Goal: Navigation & Orientation: Find specific page/section

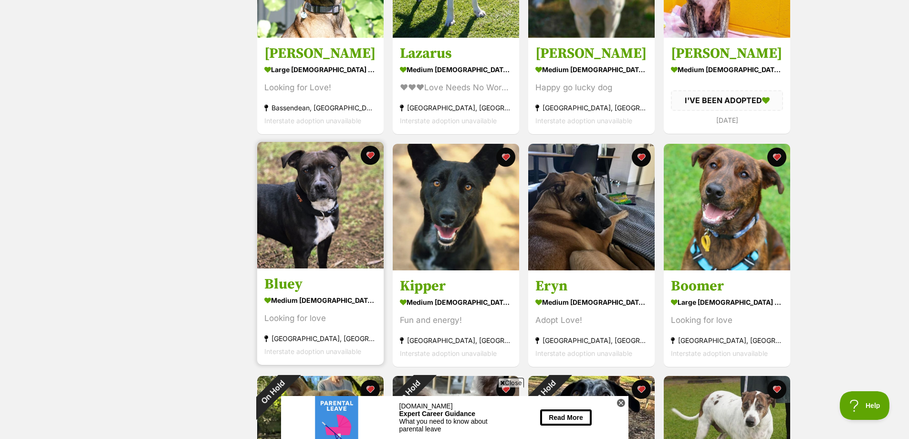
scroll to position [286, 0]
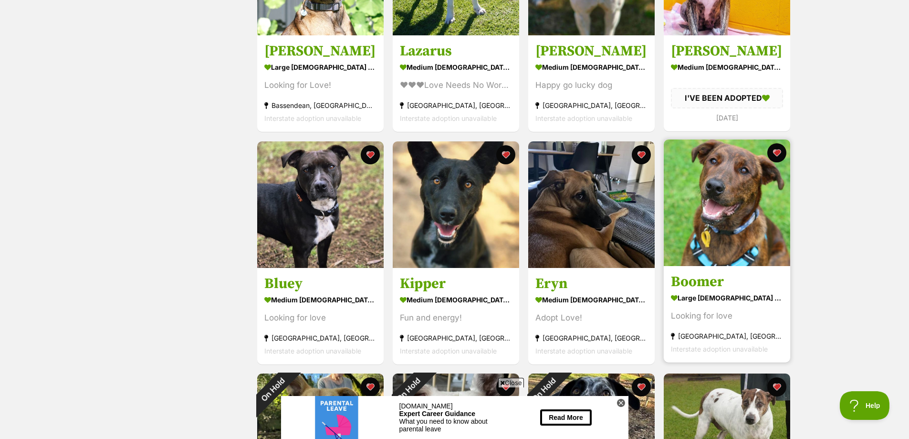
click at [758, 173] on img at bounding box center [727, 202] width 126 height 126
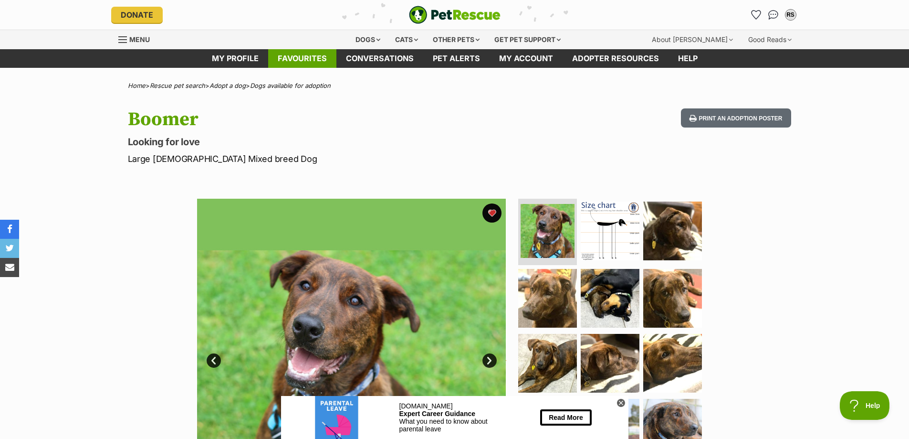
click at [330, 60] on link "Favourites" at bounding box center [302, 58] width 68 height 19
